Goal: Navigation & Orientation: Understand site structure

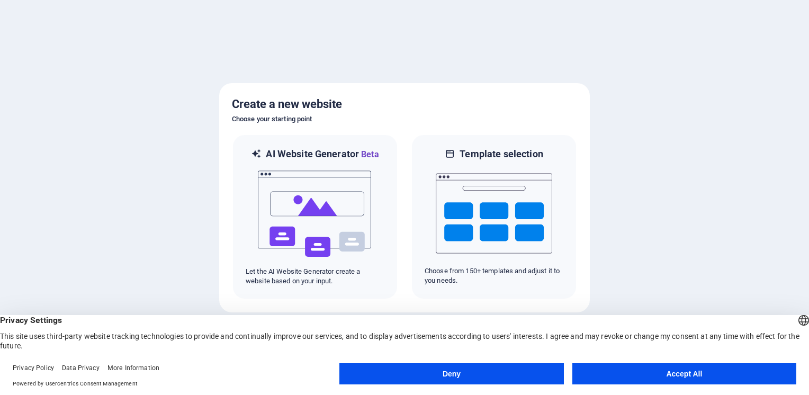
click at [460, 370] on button "Deny" at bounding box center [451, 373] width 224 height 21
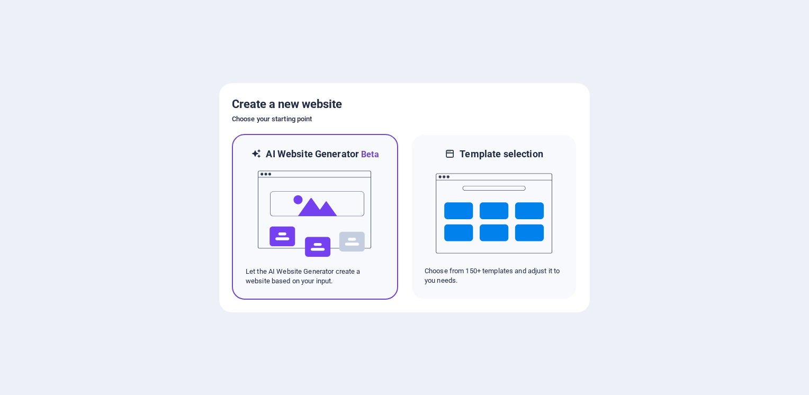
click at [295, 242] on img at bounding box center [315, 214] width 116 height 106
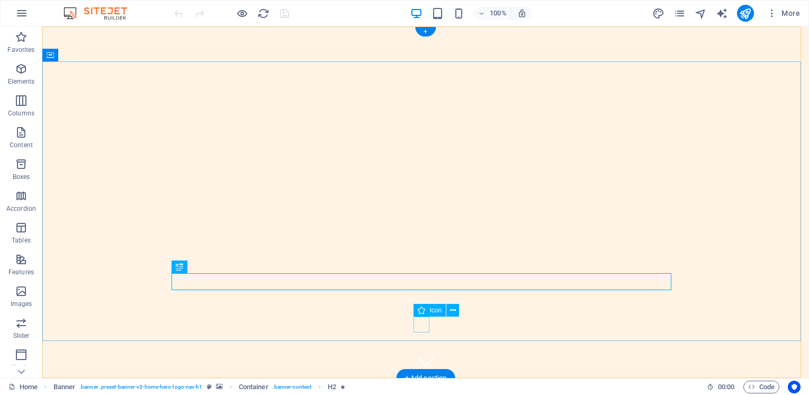
click at [424, 354] on figure at bounding box center [426, 362] width 16 height 16
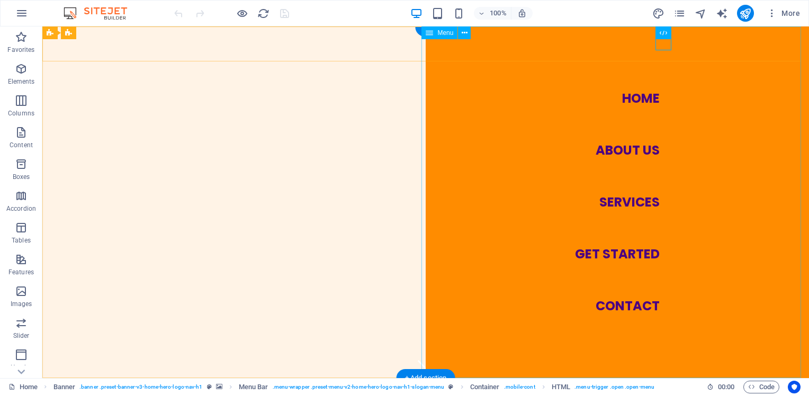
click at [631, 306] on nav "Home About Us Services Get Started Contact" at bounding box center [617, 202] width 383 height 352
click at [613, 252] on nav "Home About Us Services Get Started Contact" at bounding box center [617, 202] width 383 height 352
